Goal: Check status: Check status

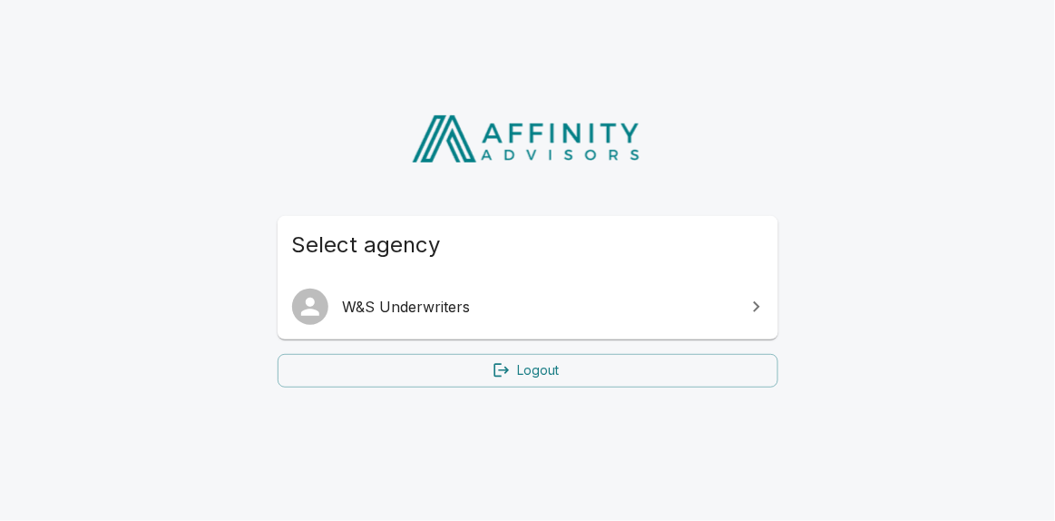
click at [521, 311] on span "W&S Underwriters" at bounding box center [539, 307] width 392 height 22
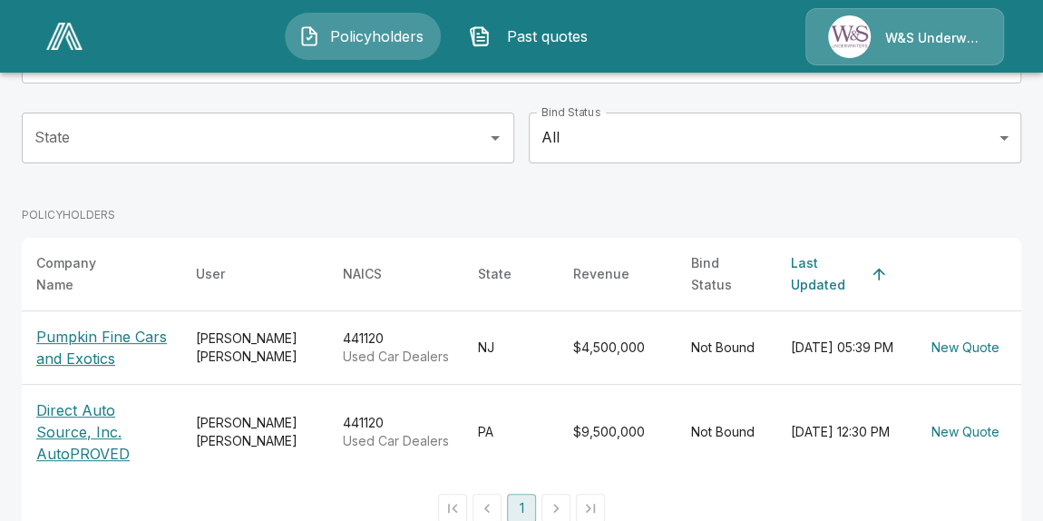
scroll to position [190, 0]
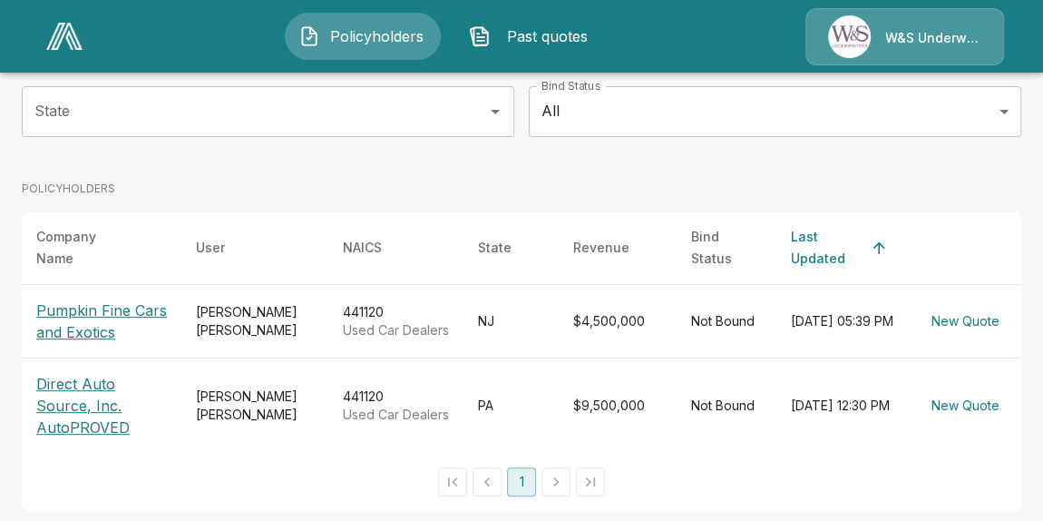
click at [92, 318] on p "Pumpkin Fine Cars and Exotics" at bounding box center [101, 321] width 131 height 44
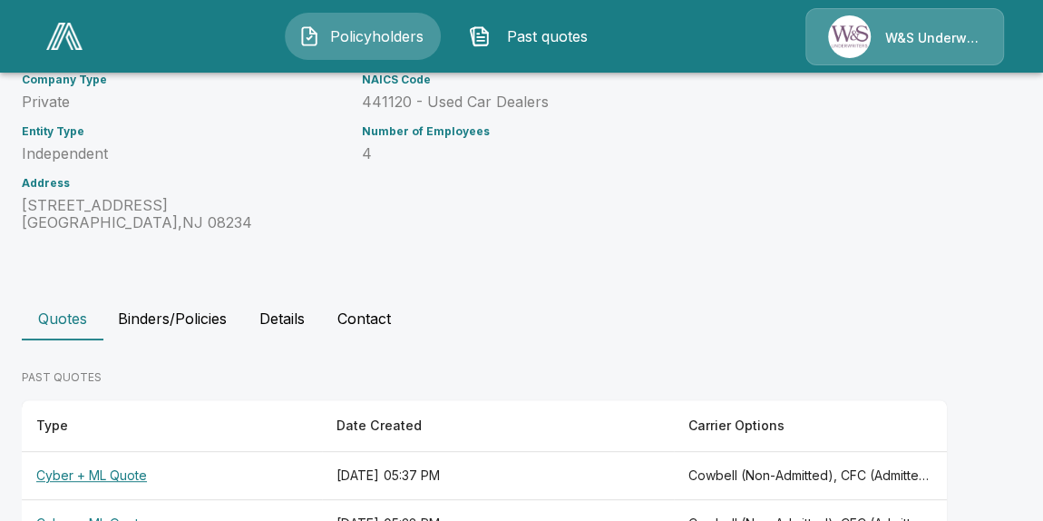
scroll to position [307, 0]
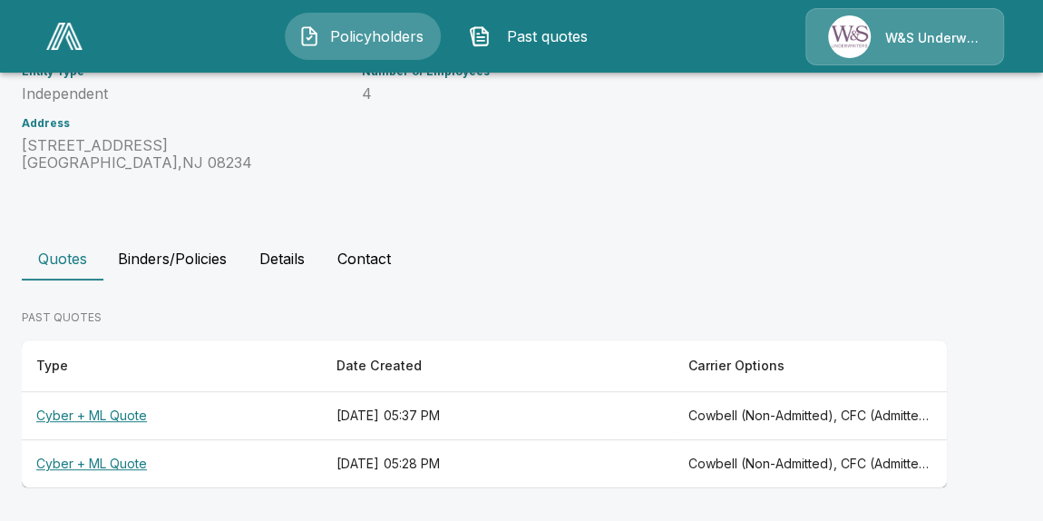
click at [121, 417] on th "Cyber + ML Quote" at bounding box center [172, 416] width 300 height 48
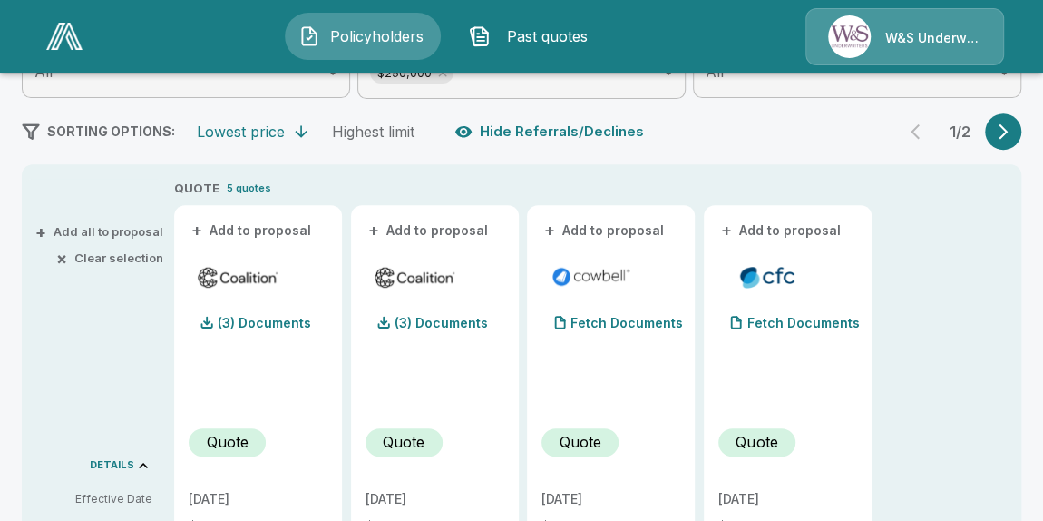
scroll to position [164, 0]
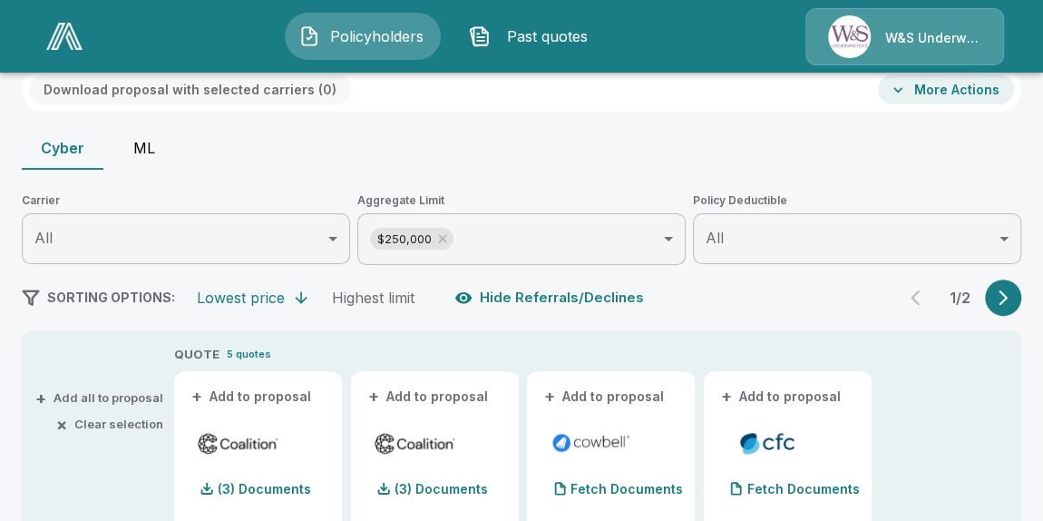
click at [146, 151] on button "ML" at bounding box center [144, 148] width 82 height 44
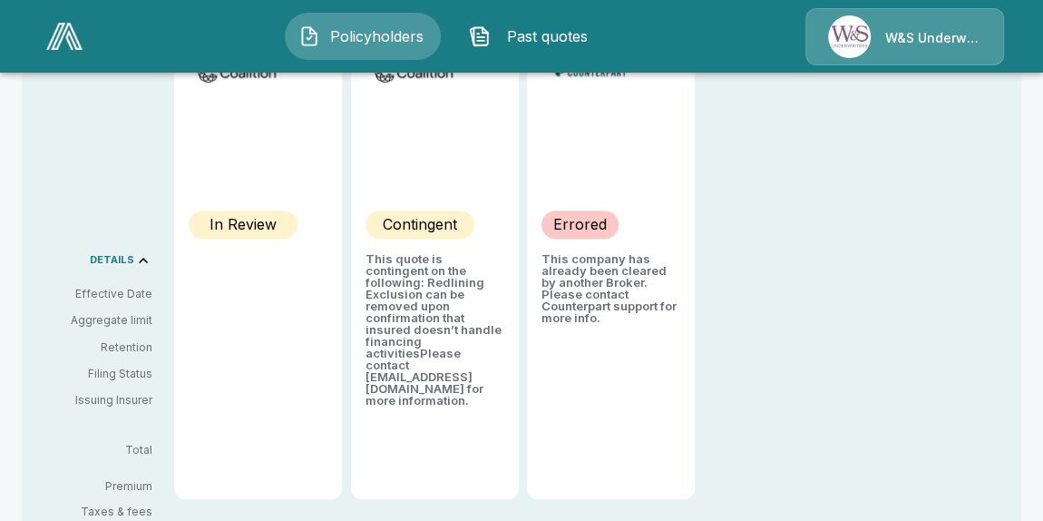
scroll to position [412, 0]
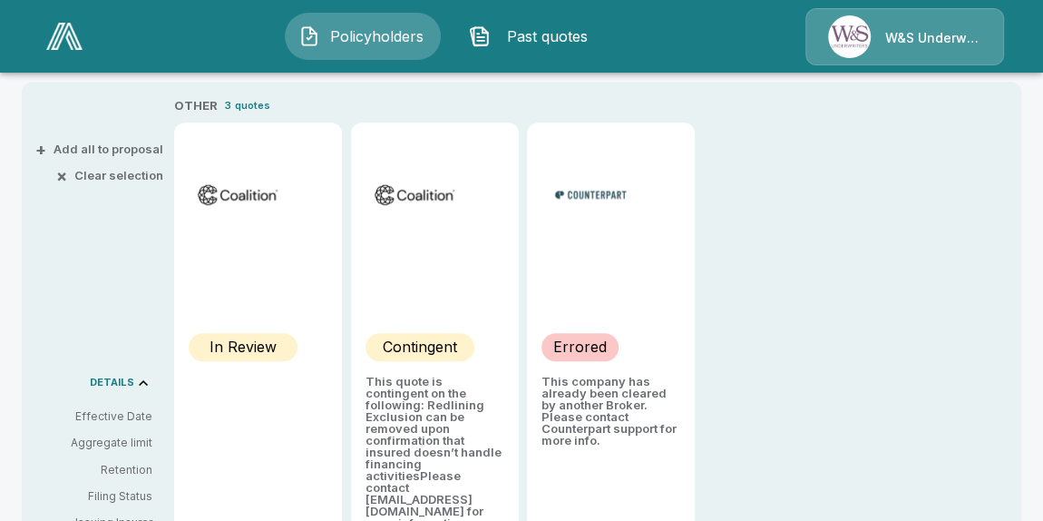
click at [552, 31] on span "Past quotes" at bounding box center [548, 36] width 100 height 22
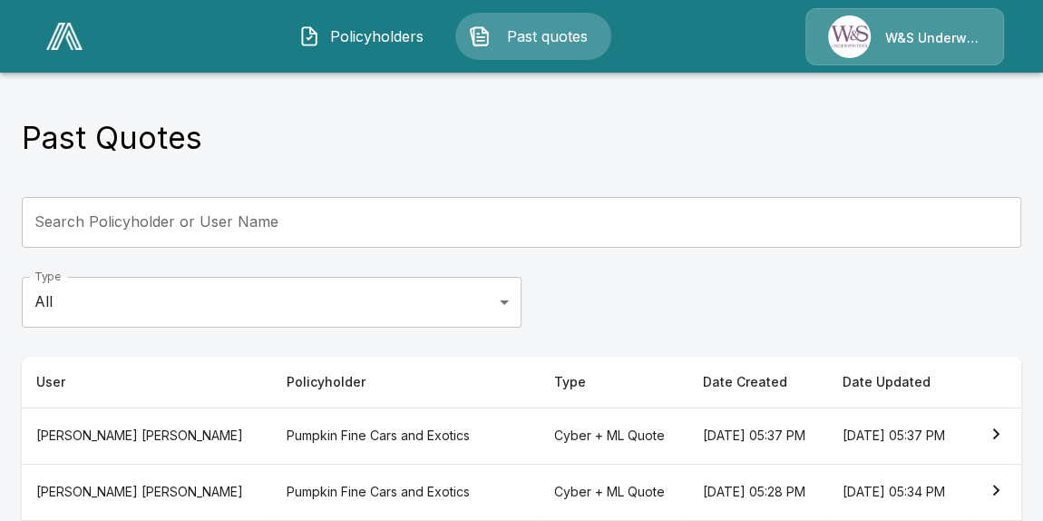
click at [371, 37] on span "Policyholders" at bounding box center [377, 36] width 100 height 22
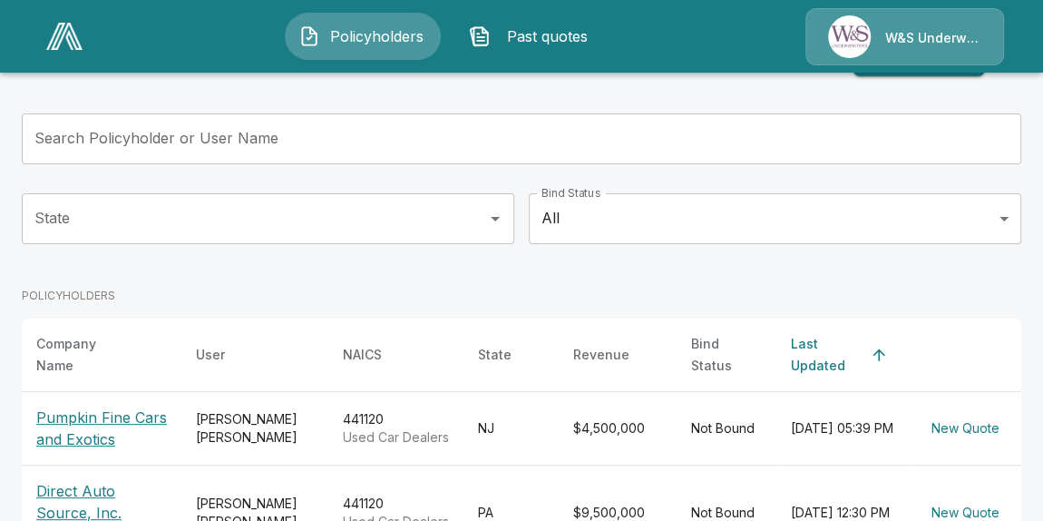
scroll to position [164, 0]
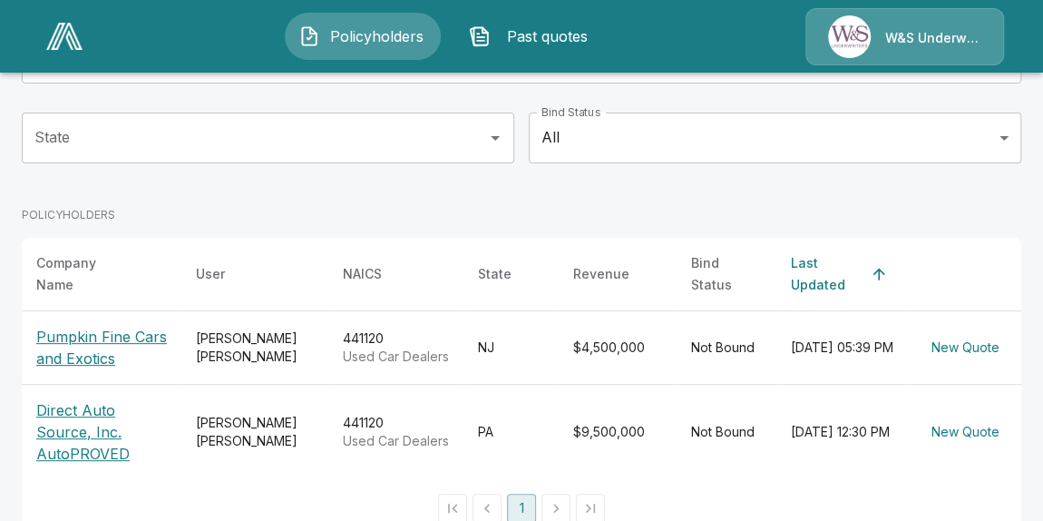
click at [84, 352] on p "Pumpkin Fine Cars and Exotics" at bounding box center [101, 348] width 131 height 44
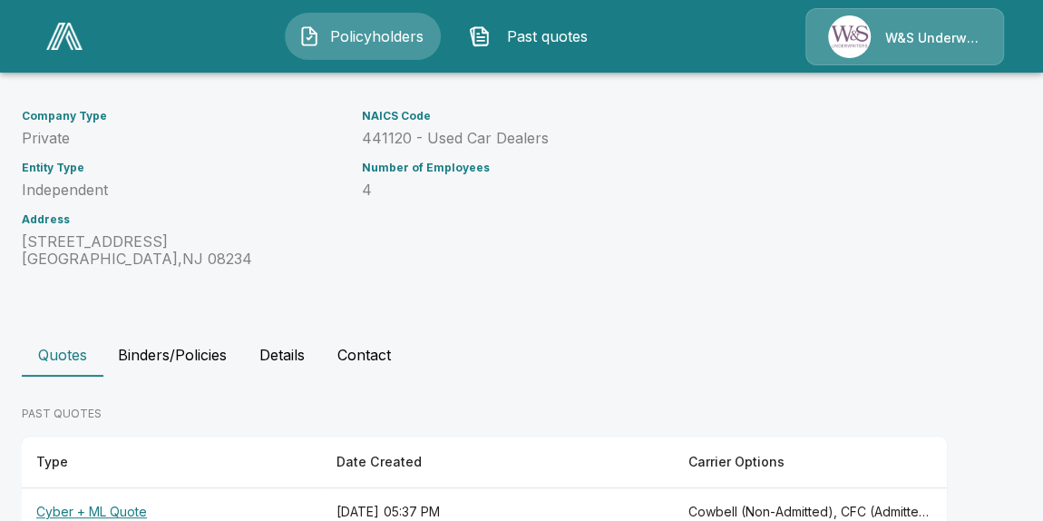
scroll to position [307, 0]
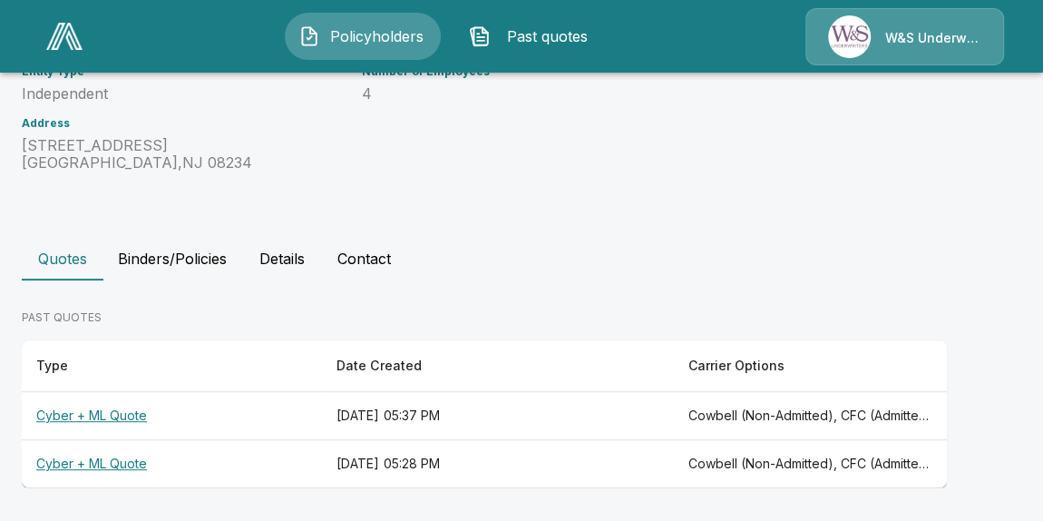
click at [117, 461] on th "Cyber + ML Quote" at bounding box center [172, 464] width 300 height 48
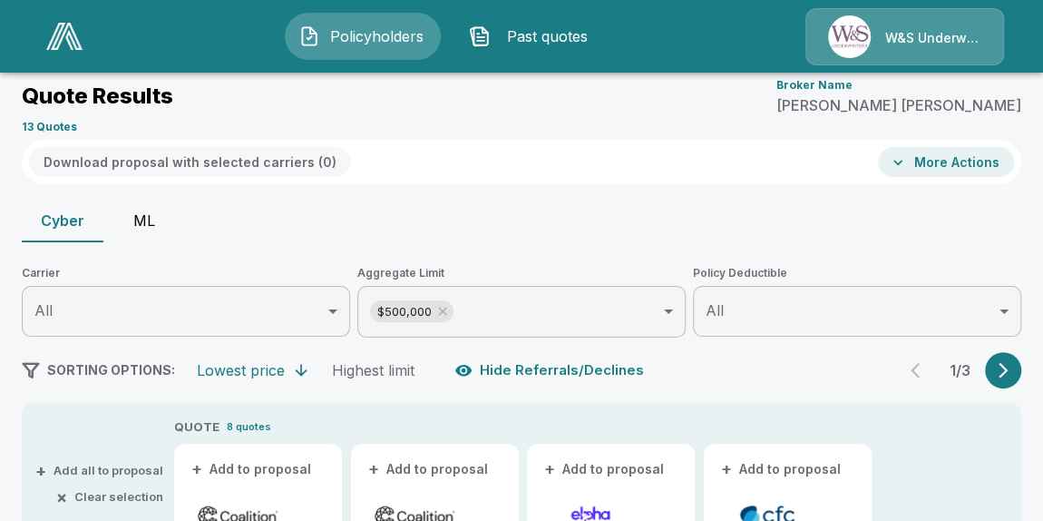
scroll to position [82, 0]
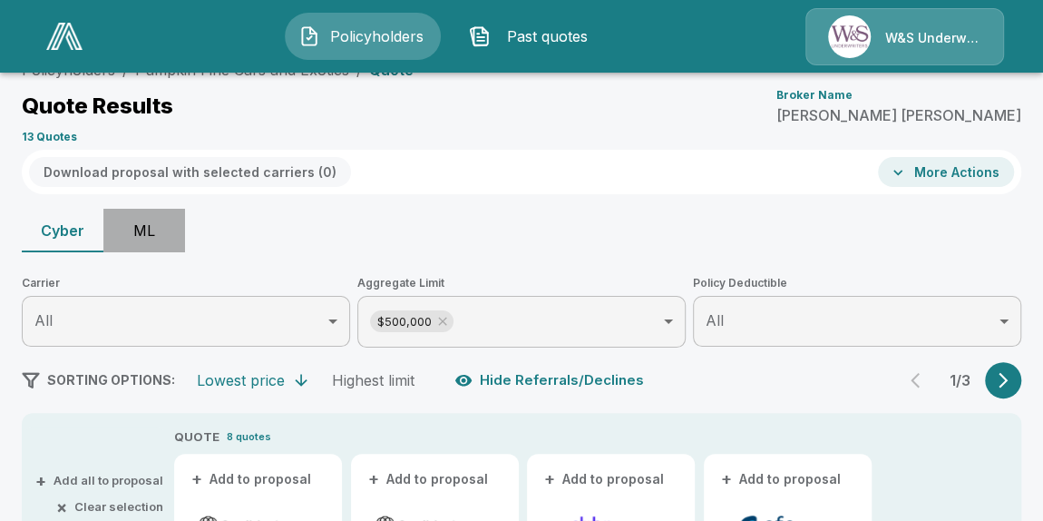
click at [138, 231] on button "ML" at bounding box center [144, 231] width 82 height 44
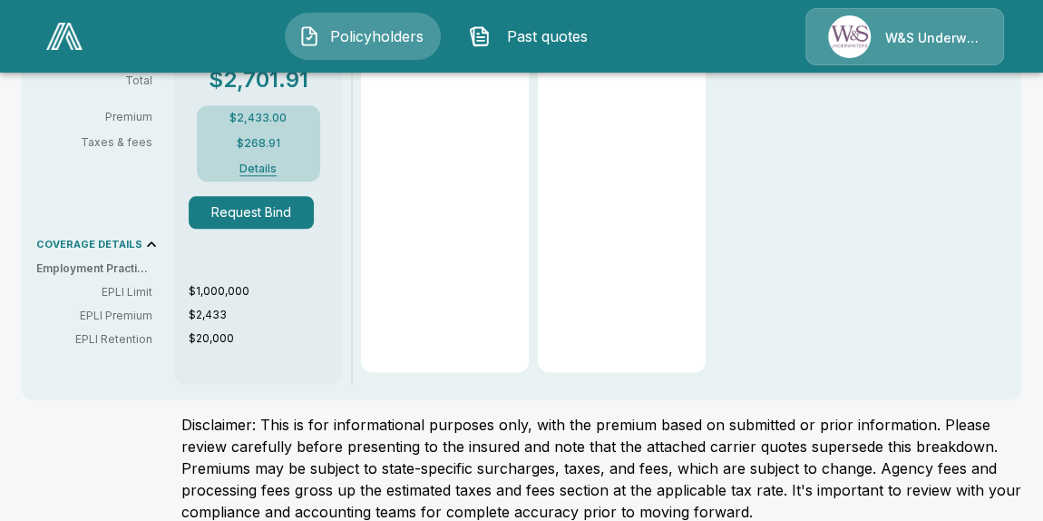
scroll to position [906, 0]
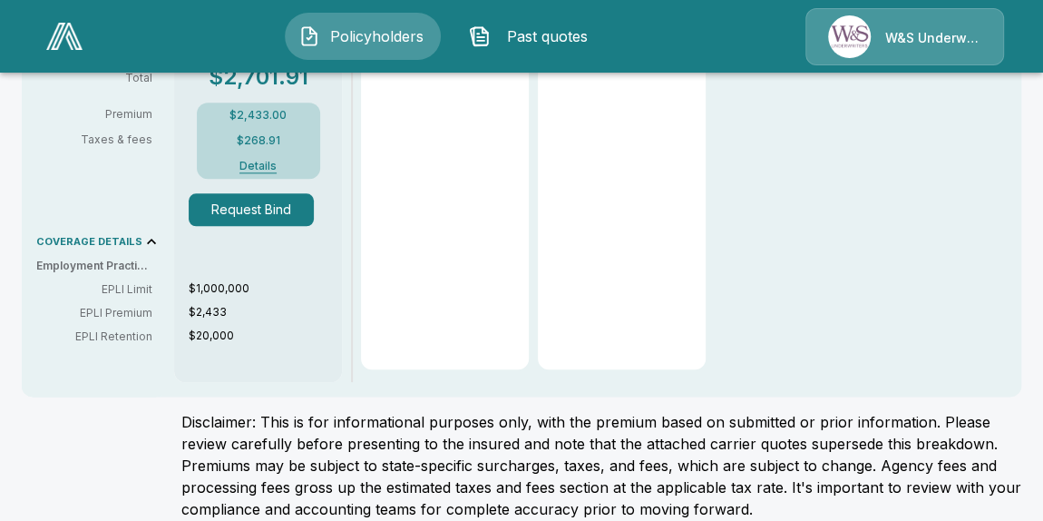
click at [93, 238] on p "COVERAGE DETAILS" at bounding box center [89, 242] width 106 height 10
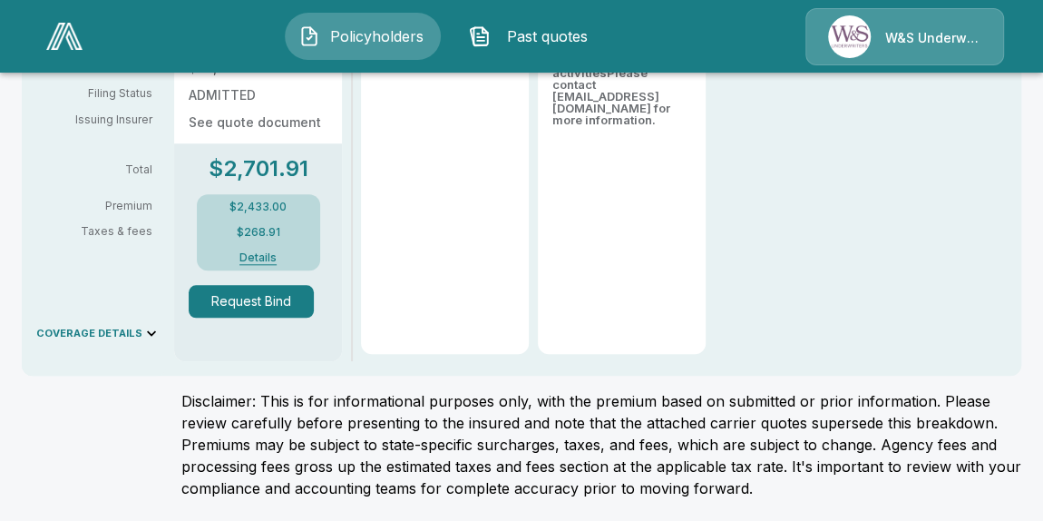
scroll to position [813, 0]
click at [102, 332] on p "COVERAGE DETAILS" at bounding box center [89, 334] width 106 height 10
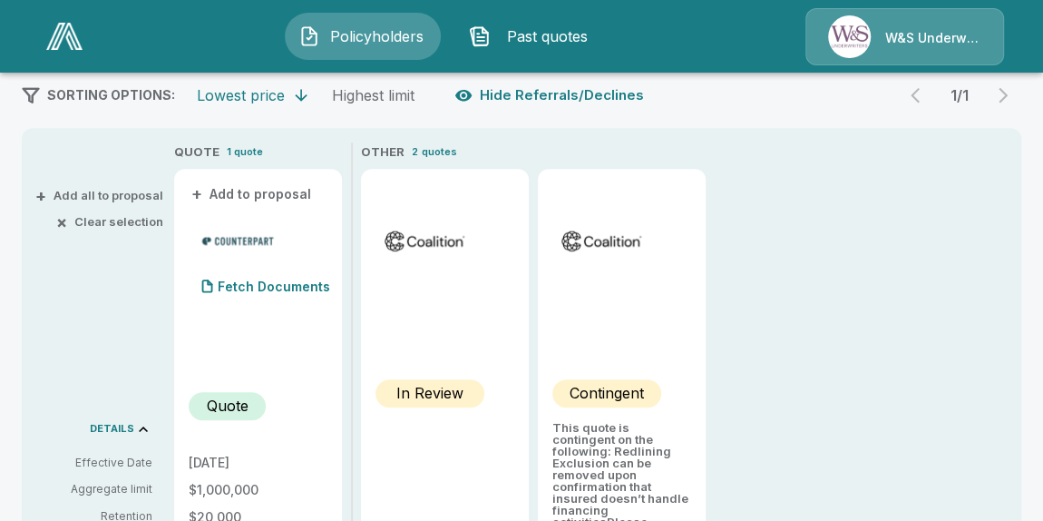
scroll to position [329, 0]
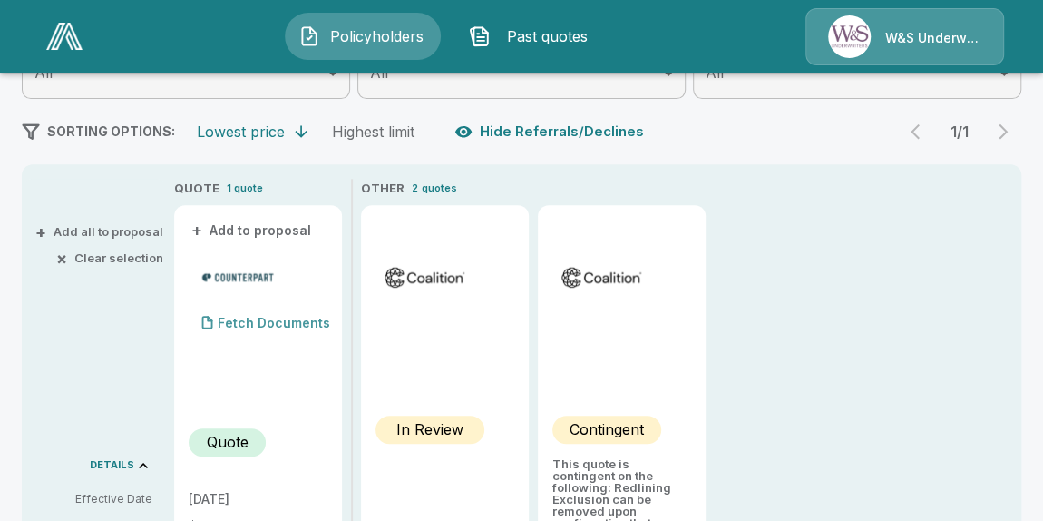
click at [287, 326] on p "Fetch Documents" at bounding box center [274, 322] width 112 height 13
click at [260, 319] on p "Fetch Documents" at bounding box center [274, 322] width 112 height 13
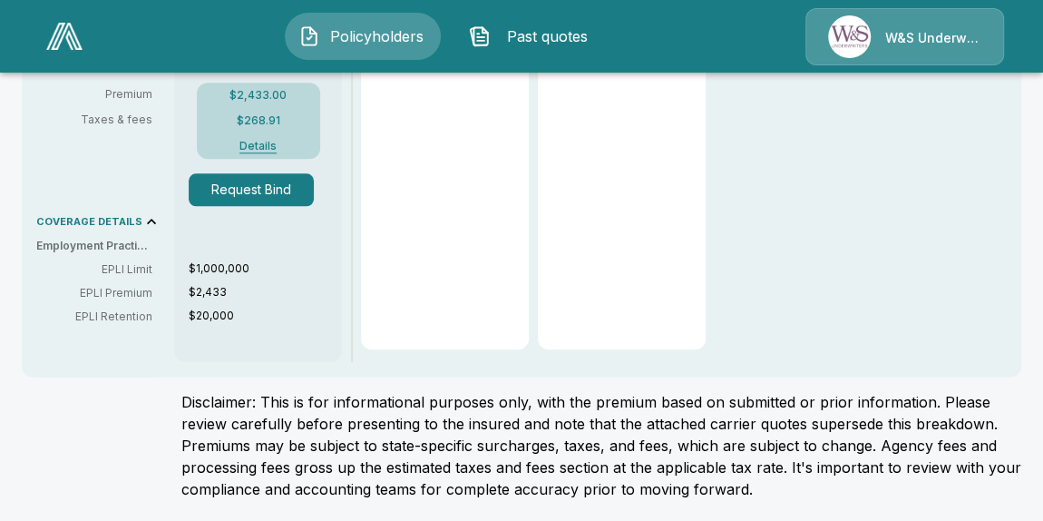
scroll to position [843, 0]
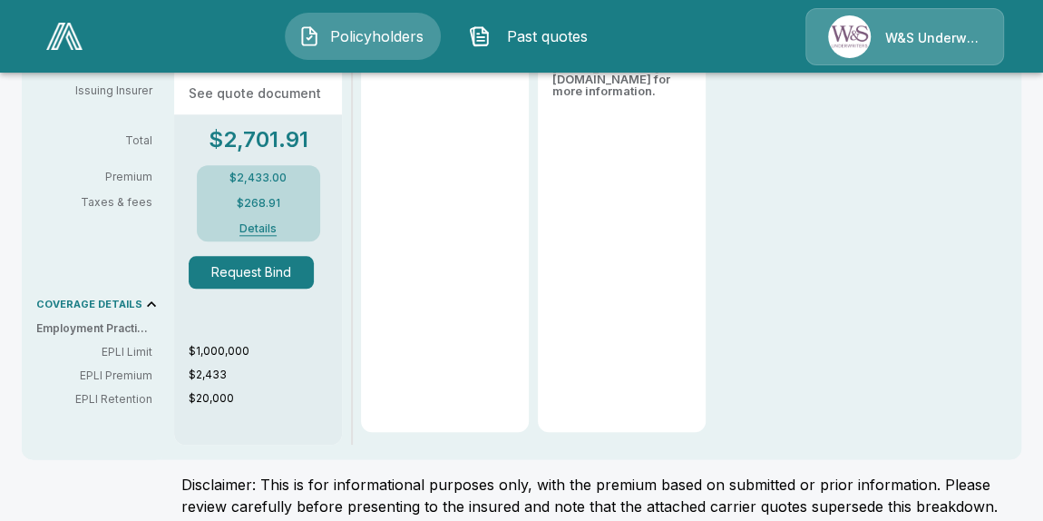
click at [258, 227] on button "Details" at bounding box center [258, 228] width 73 height 11
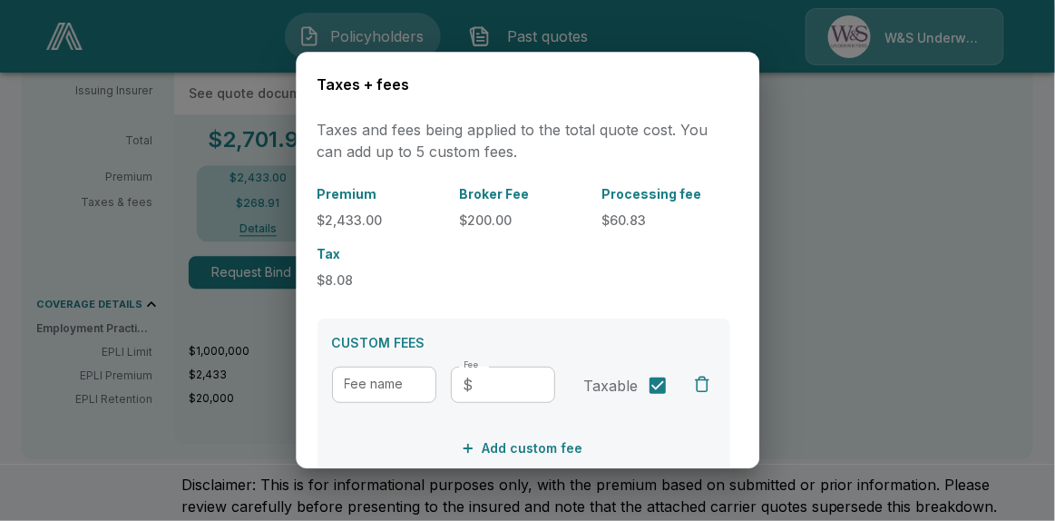
click at [853, 170] on div at bounding box center [527, 260] width 1055 height 521
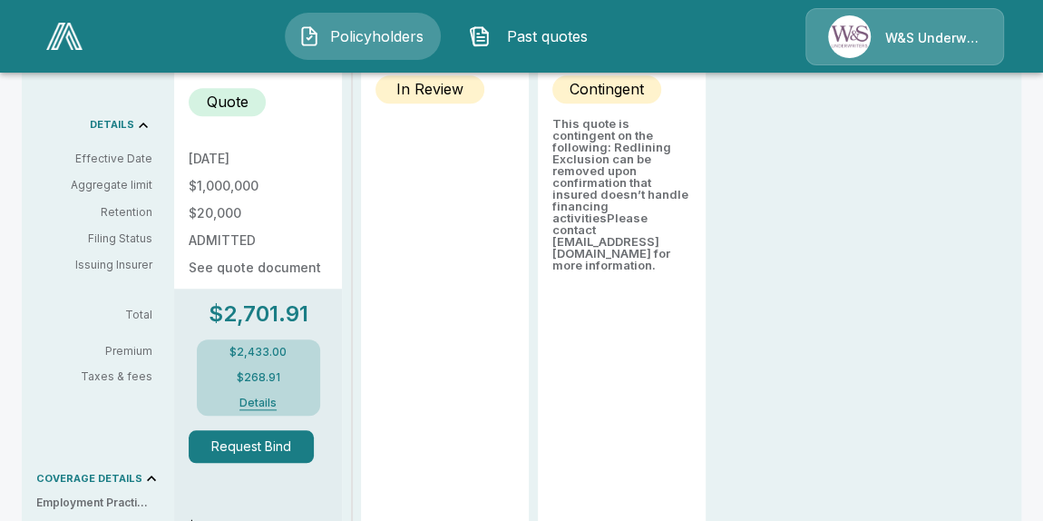
scroll to position [761, 0]
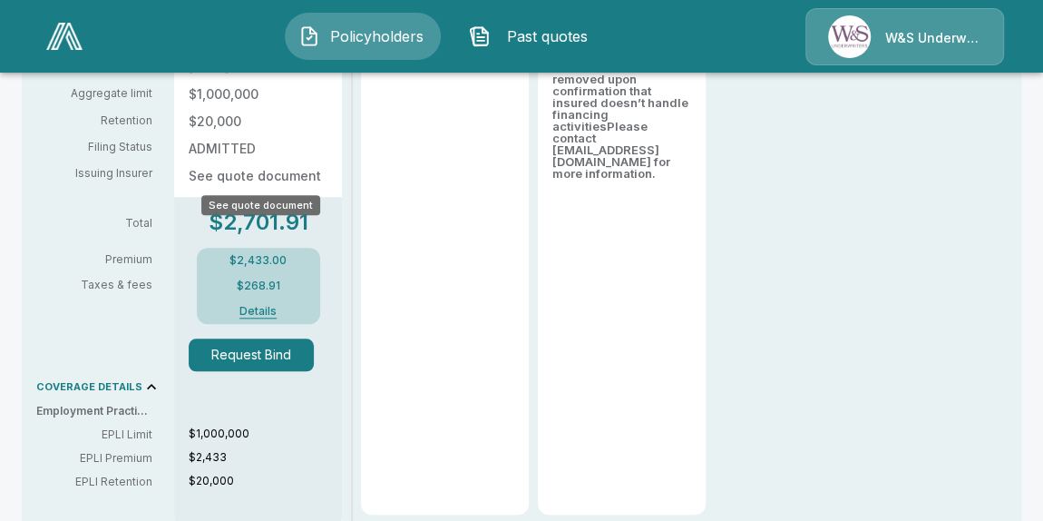
click at [229, 174] on p "See quote document" at bounding box center [258, 176] width 139 height 13
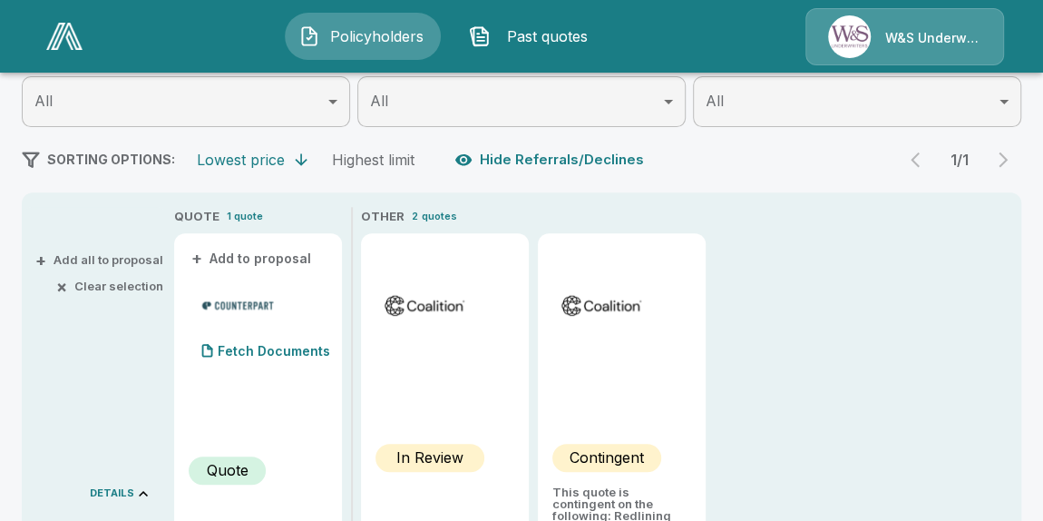
scroll to position [184, 0]
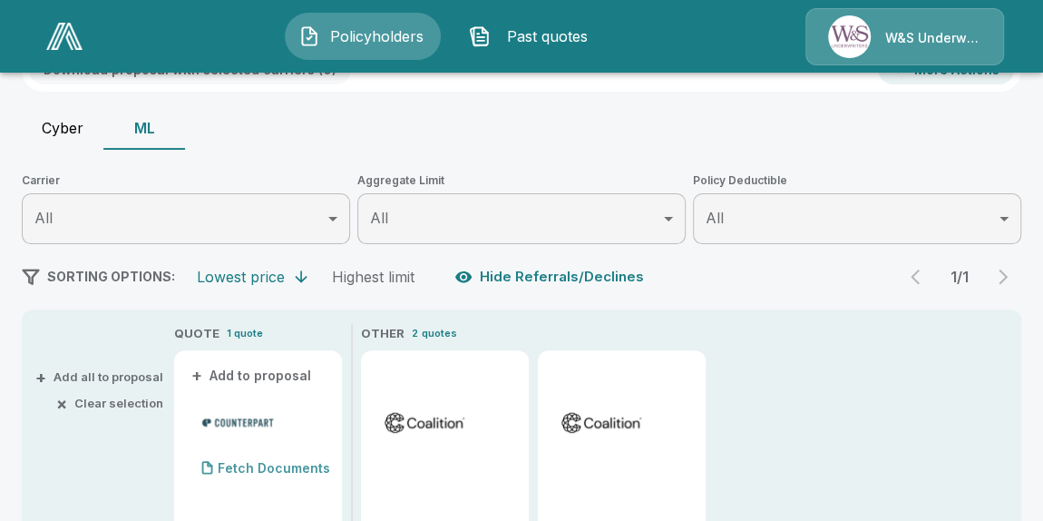
click at [265, 462] on p "Fetch Documents" at bounding box center [274, 468] width 112 height 13
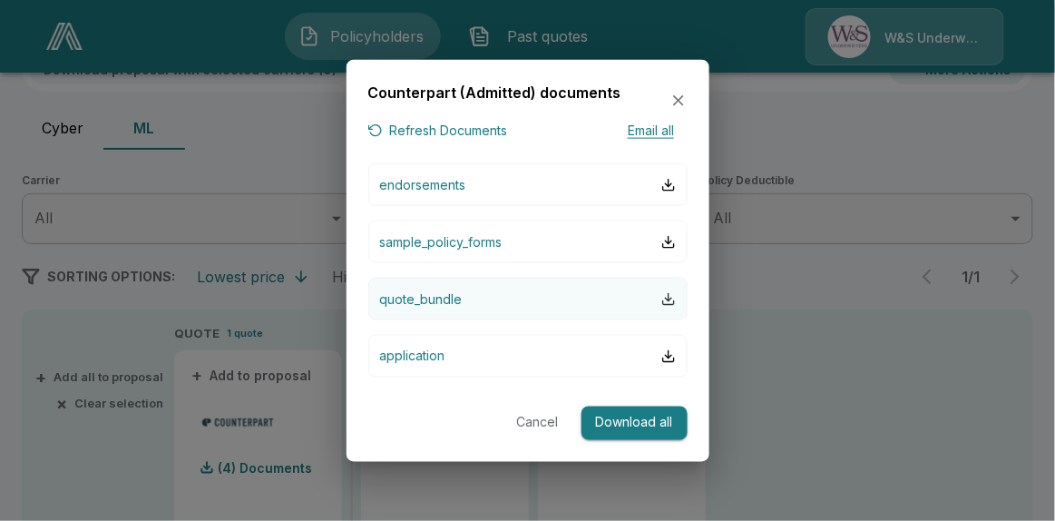
click at [665, 294] on div "button" at bounding box center [668, 298] width 15 height 15
click at [677, 98] on icon "button" at bounding box center [678, 101] width 18 height 18
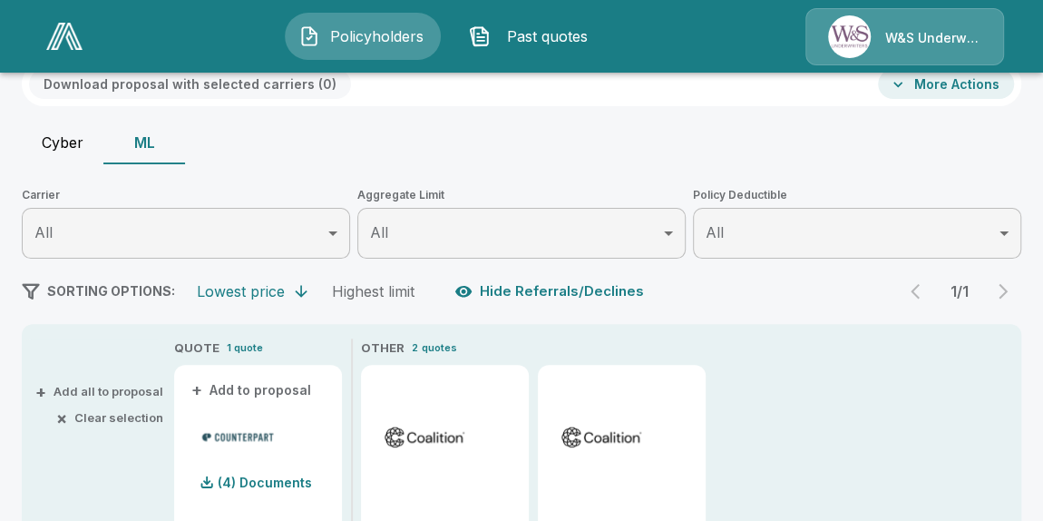
scroll to position [102, 0]
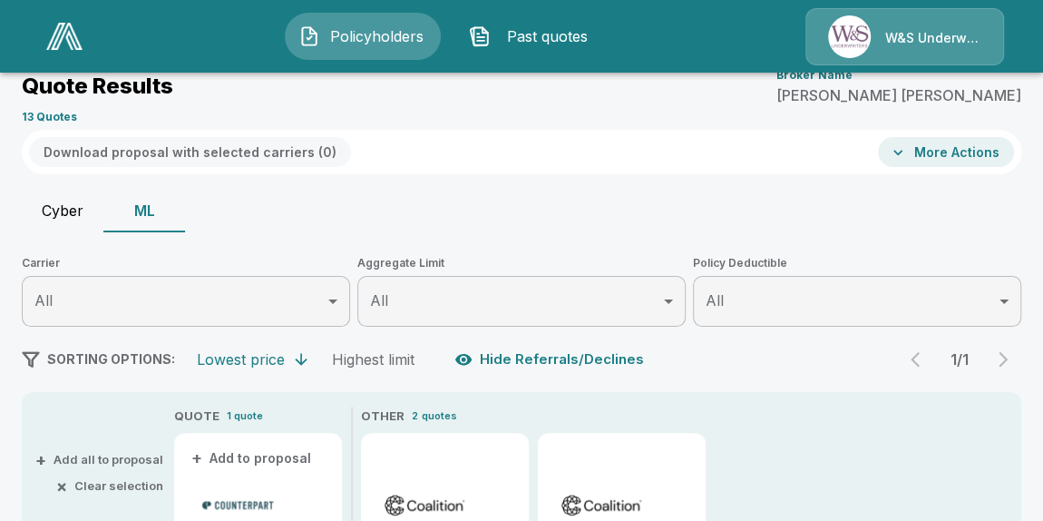
click at [45, 217] on button "Cyber" at bounding box center [63, 211] width 82 height 44
type input "******"
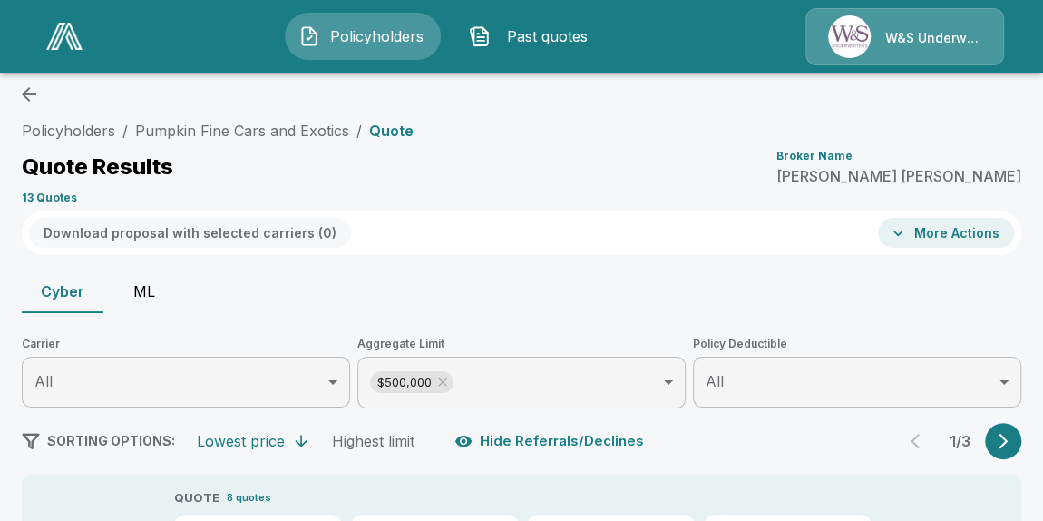
scroll to position [19, 0]
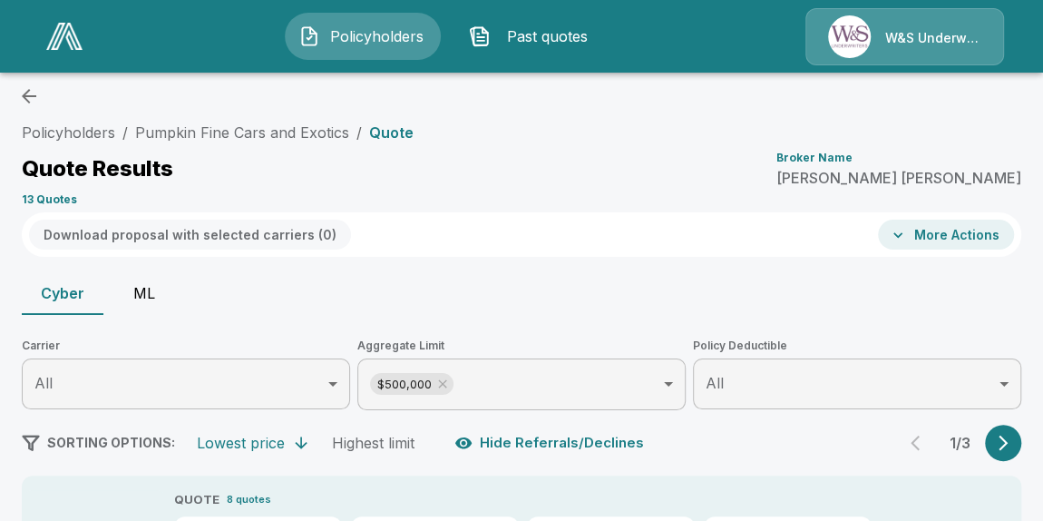
click at [398, 31] on span "Policyholders" at bounding box center [377, 36] width 100 height 22
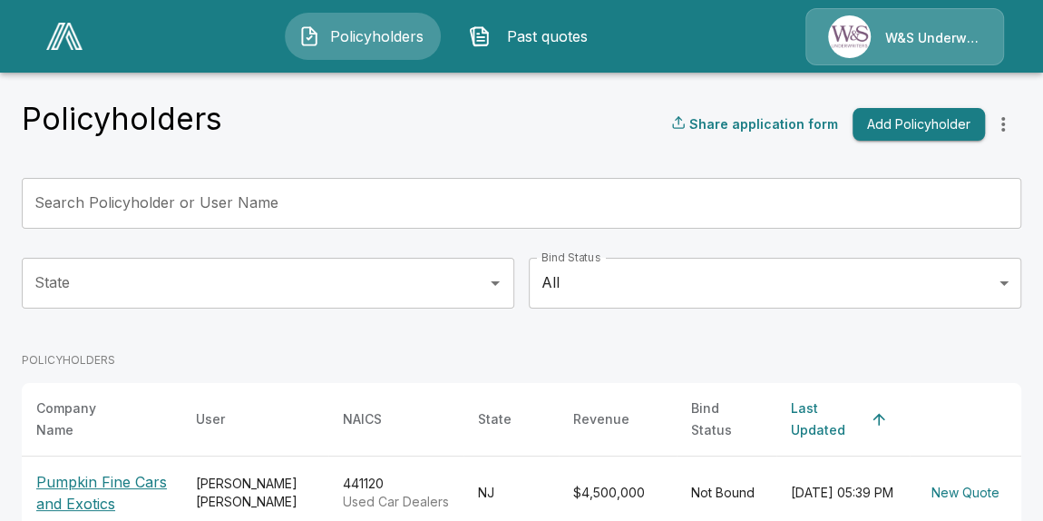
click at [145, 472] on p "Pumpkin Fine Cars and Exotics" at bounding box center [101, 493] width 131 height 44
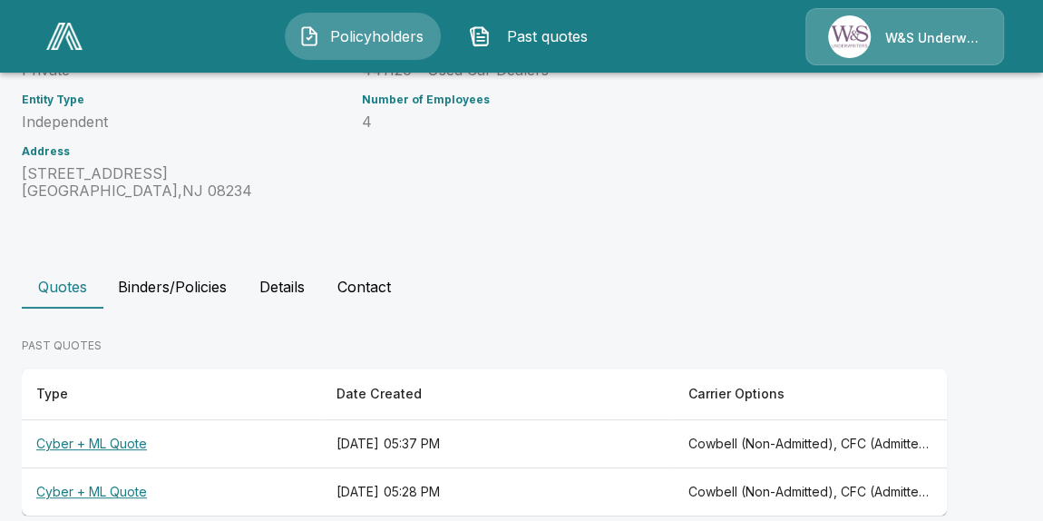
scroll to position [307, 0]
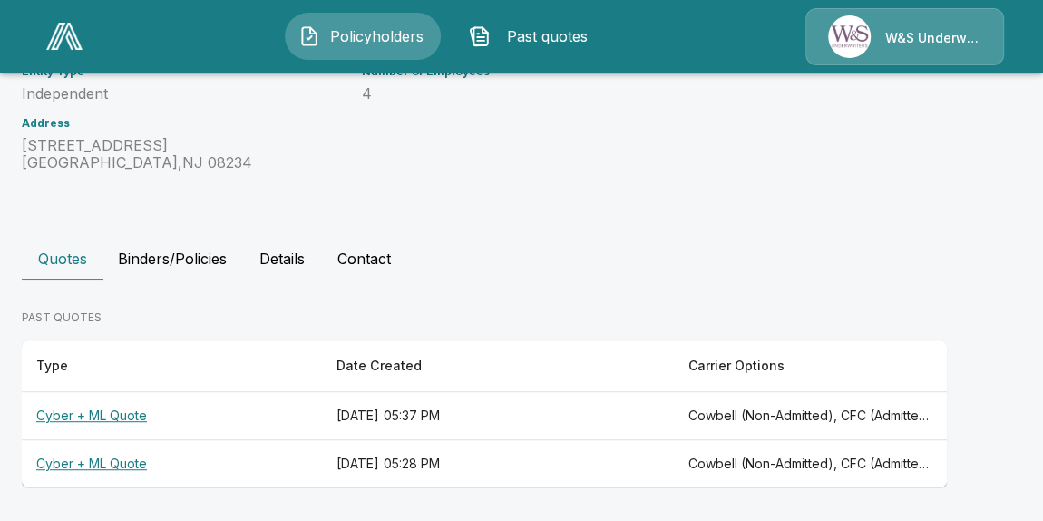
click at [112, 409] on th "Cyber + ML Quote" at bounding box center [172, 416] width 300 height 48
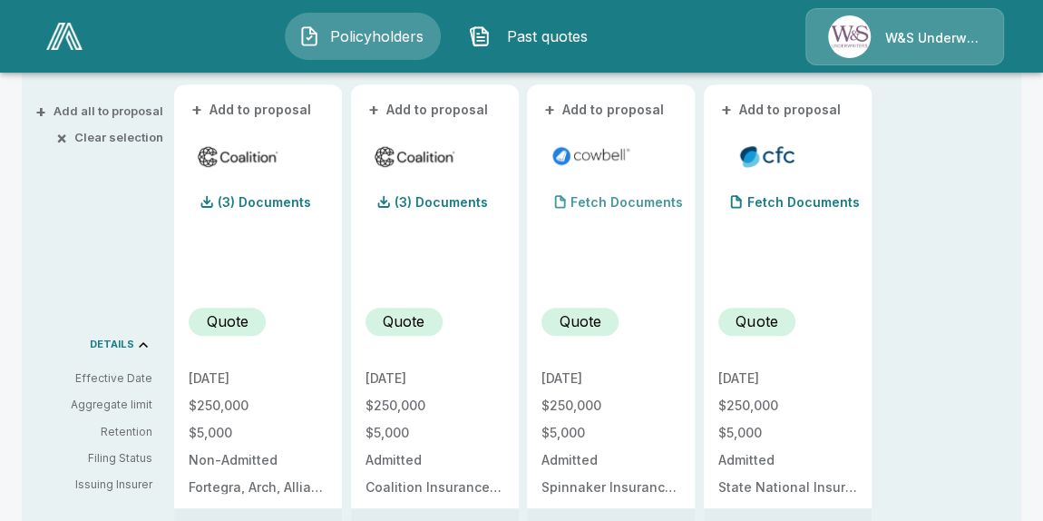
scroll to position [599, 0]
